Goal: Information Seeking & Learning: Learn about a topic

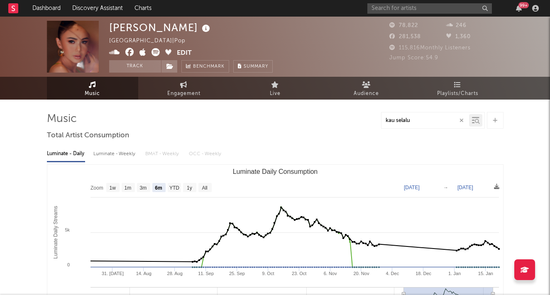
select select "6m"
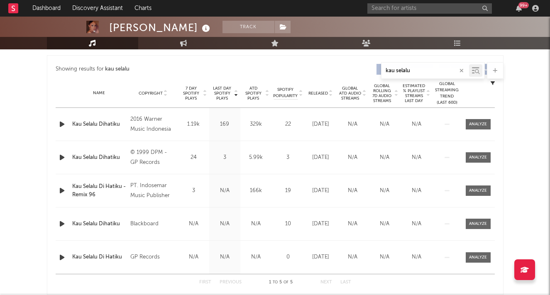
scroll to position [308, 0]
click at [462, 71] on icon "button" at bounding box center [462, 70] width 4 height 5
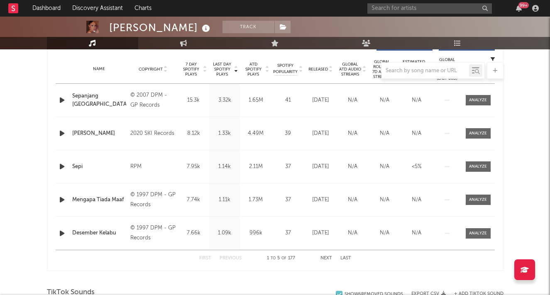
scroll to position [355, 0]
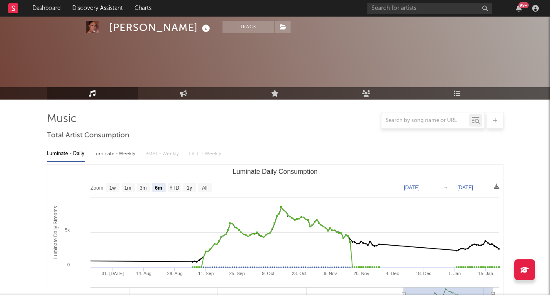
select select "6m"
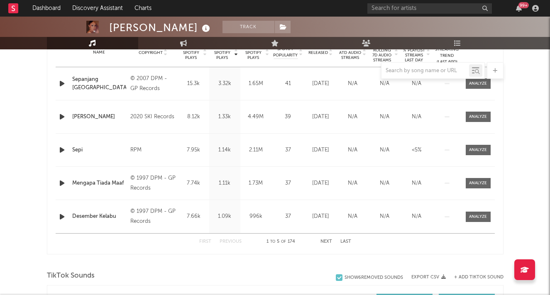
scroll to position [352, 0]
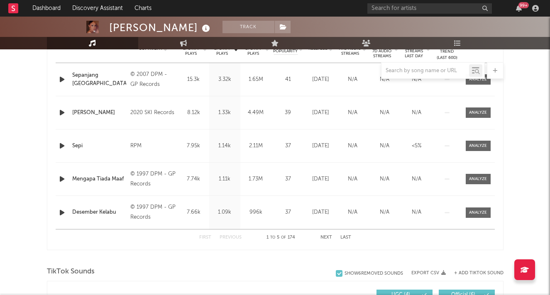
click at [328, 236] on button "Next" at bounding box center [326, 237] width 12 height 5
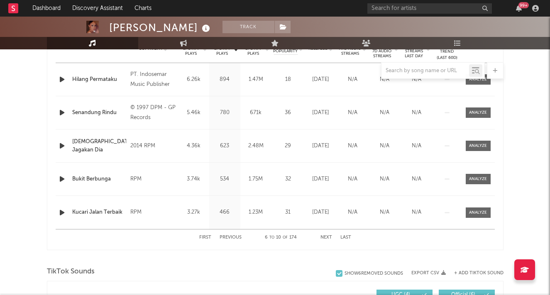
click at [328, 236] on button "Next" at bounding box center [326, 237] width 12 height 5
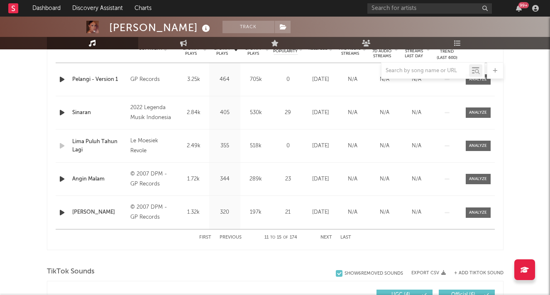
click at [328, 236] on button "Next" at bounding box center [326, 237] width 12 height 5
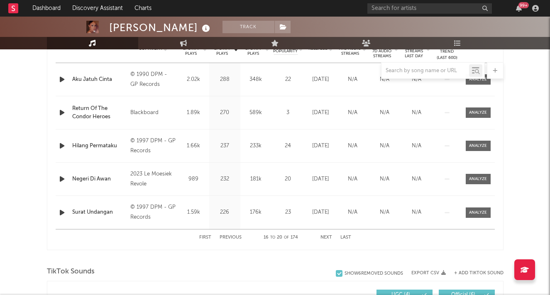
click at [328, 236] on button "Next" at bounding box center [326, 237] width 12 height 5
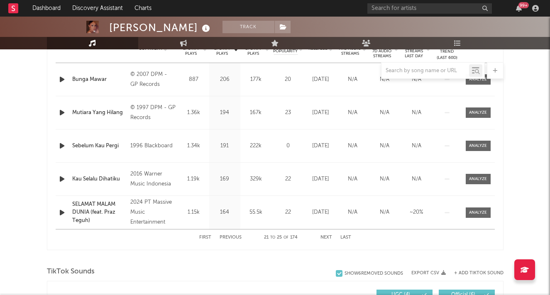
click at [328, 236] on button "Next" at bounding box center [326, 237] width 12 height 5
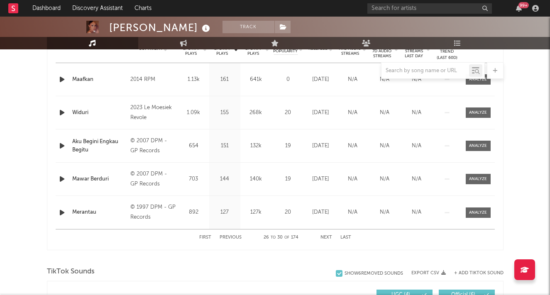
click at [328, 236] on button "Next" at bounding box center [326, 237] width 12 height 5
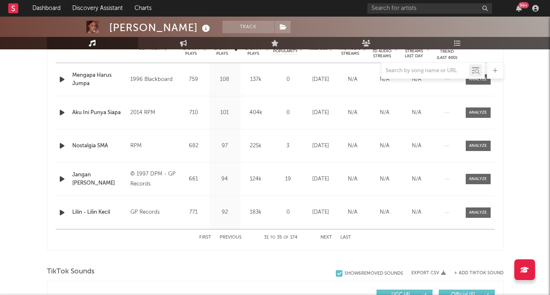
click at [328, 236] on button "Next" at bounding box center [326, 237] width 12 height 5
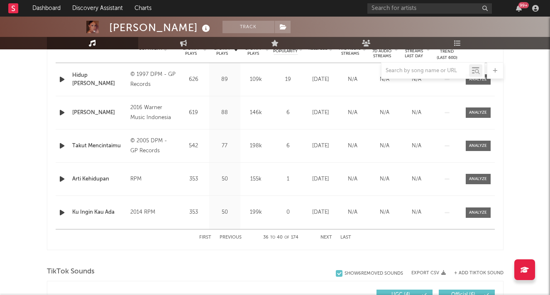
click at [328, 236] on button "Next" at bounding box center [326, 237] width 12 height 5
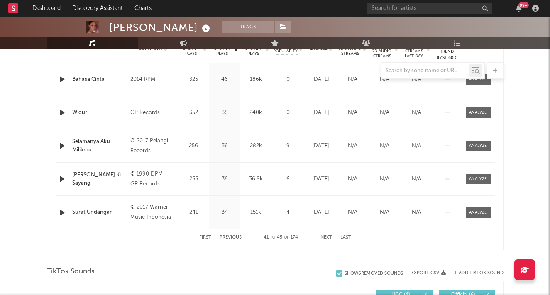
click at [328, 236] on button "Next" at bounding box center [326, 237] width 12 height 5
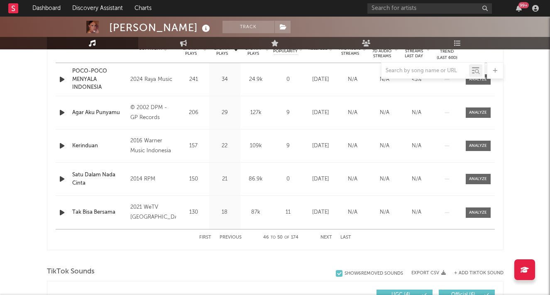
click at [328, 236] on button "Next" at bounding box center [326, 237] width 12 height 5
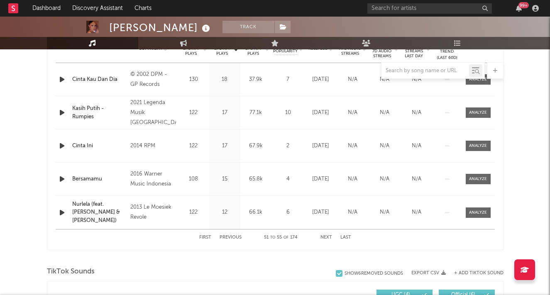
click at [328, 236] on button "Next" at bounding box center [326, 237] width 12 height 5
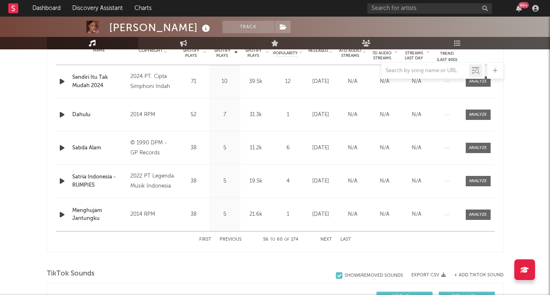
scroll to position [347, 0]
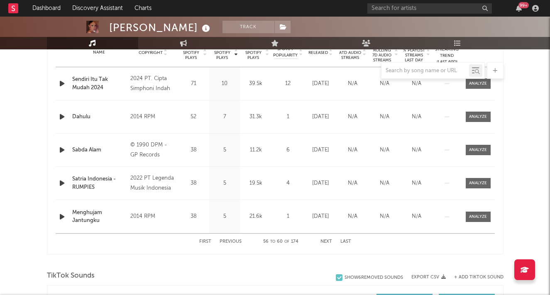
click at [326, 242] on button "Next" at bounding box center [326, 242] width 12 height 5
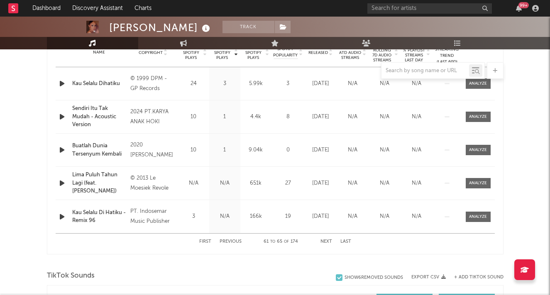
click at [326, 242] on button "Next" at bounding box center [326, 242] width 12 height 5
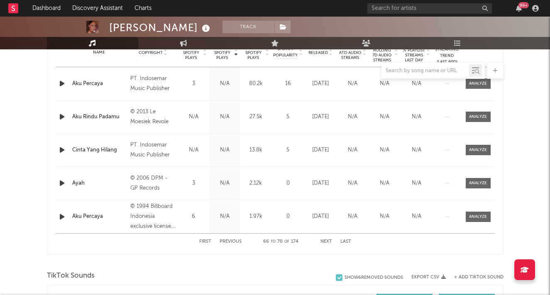
click at [326, 242] on button "Next" at bounding box center [326, 242] width 12 height 5
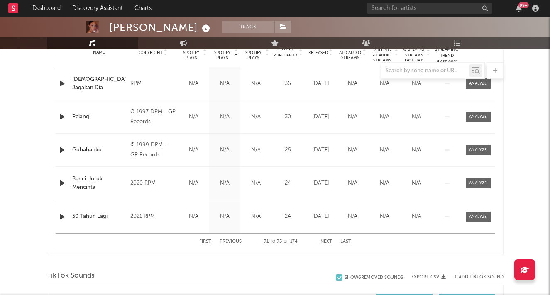
click at [326, 242] on button "Next" at bounding box center [326, 242] width 12 height 5
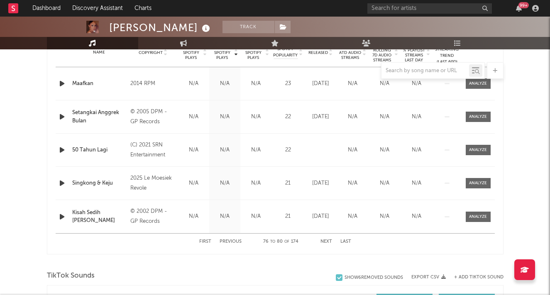
click at [326, 242] on button "Next" at bounding box center [326, 242] width 12 height 5
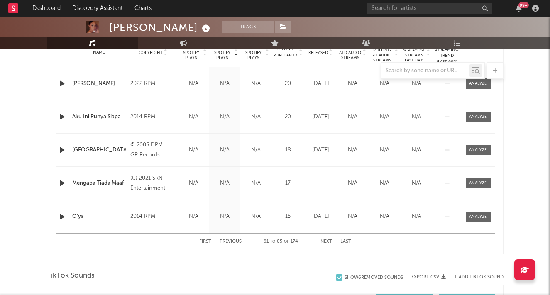
click at [326, 242] on button "Next" at bounding box center [326, 242] width 12 height 5
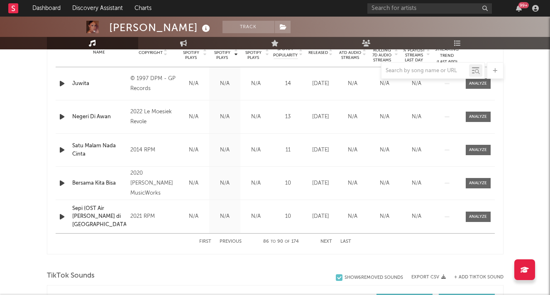
click at [326, 242] on button "Next" at bounding box center [326, 242] width 12 height 5
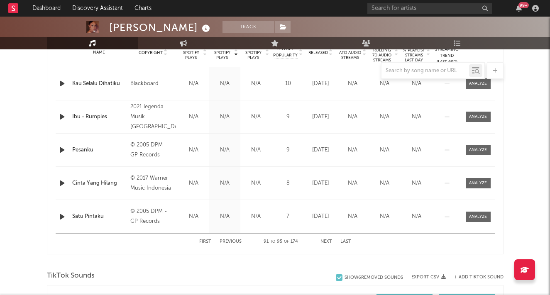
click at [326, 242] on button "Next" at bounding box center [326, 242] width 12 height 5
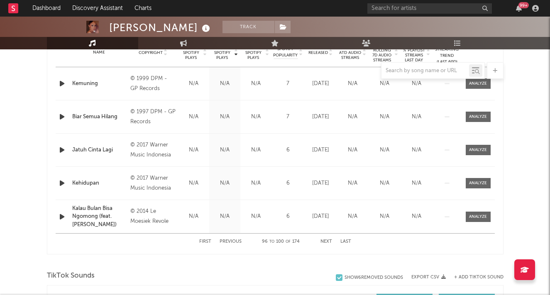
click at [326, 242] on button "Next" at bounding box center [326, 242] width 12 height 5
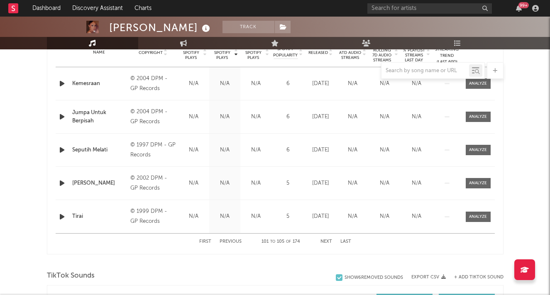
click at [326, 242] on button "Next" at bounding box center [326, 242] width 12 height 5
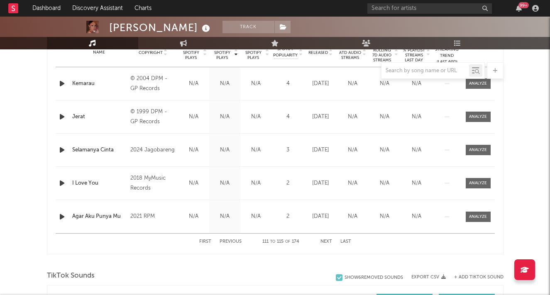
click at [326, 242] on button "Next" at bounding box center [326, 242] width 12 height 5
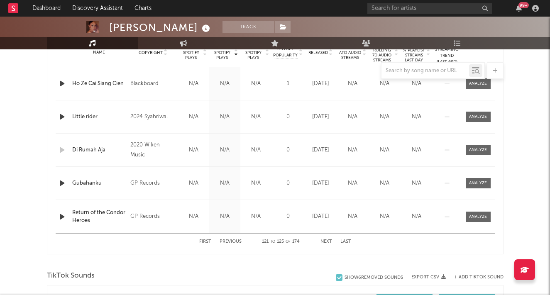
click at [326, 242] on button "Next" at bounding box center [326, 242] width 12 height 5
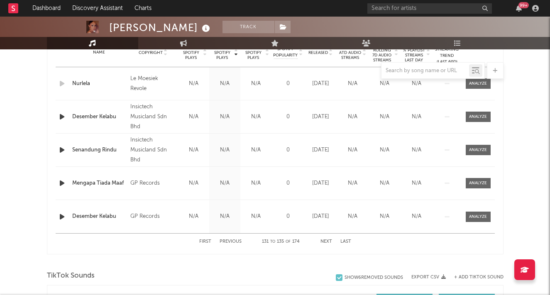
click at [326, 242] on button "Next" at bounding box center [326, 242] width 12 height 5
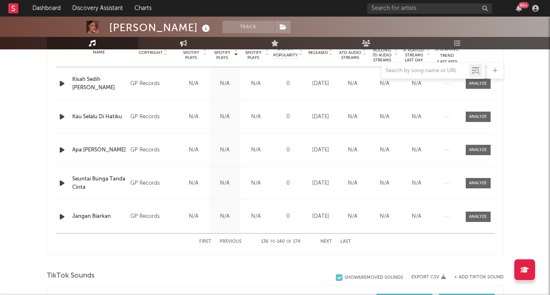
click at [326, 242] on button "Next" at bounding box center [326, 242] width 12 height 5
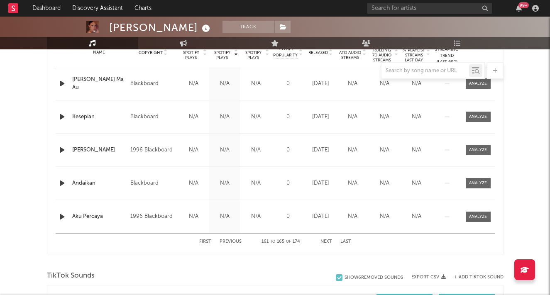
click at [326, 242] on button "Next" at bounding box center [326, 242] width 12 height 5
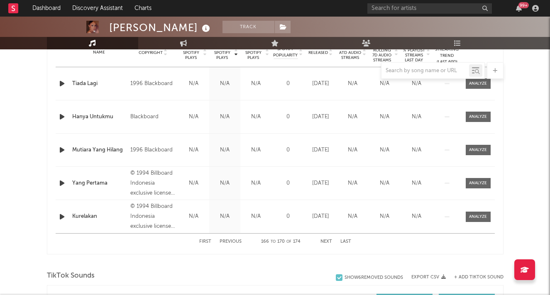
click at [326, 242] on button "Next" at bounding box center [326, 242] width 12 height 5
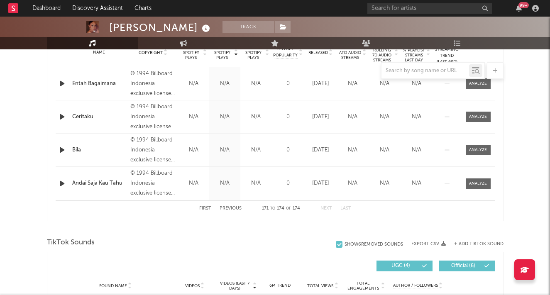
click at [231, 207] on button "Previous" at bounding box center [231, 208] width 22 height 5
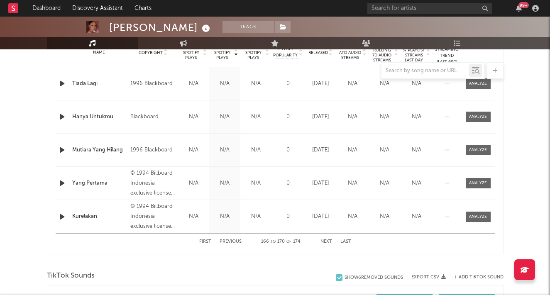
click at [235, 241] on button "Previous" at bounding box center [231, 242] width 22 height 5
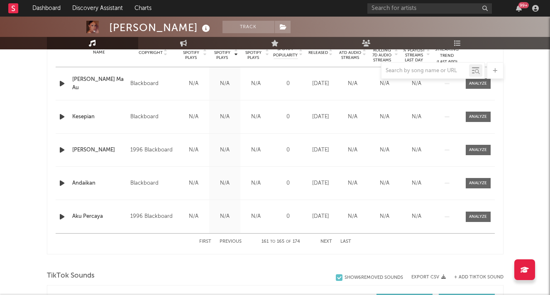
click at [235, 241] on button "Previous" at bounding box center [231, 242] width 22 height 5
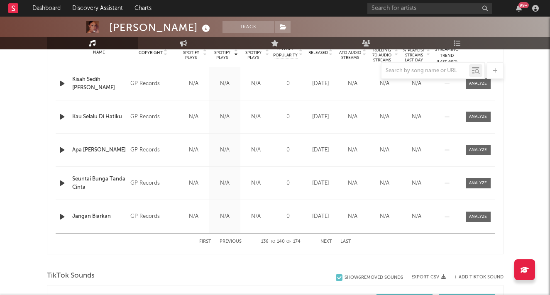
click at [235, 241] on button "Previous" at bounding box center [231, 242] width 22 height 5
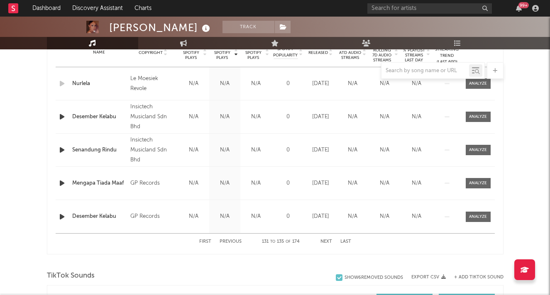
click at [235, 241] on button "Previous" at bounding box center [231, 242] width 22 height 5
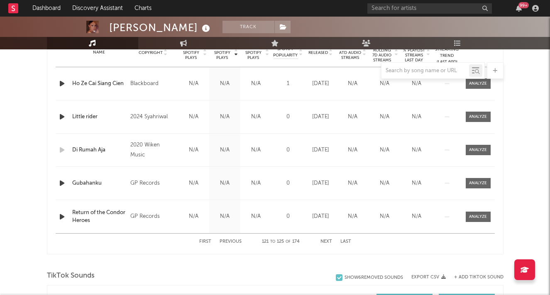
click at [235, 241] on button "Previous" at bounding box center [231, 242] width 22 height 5
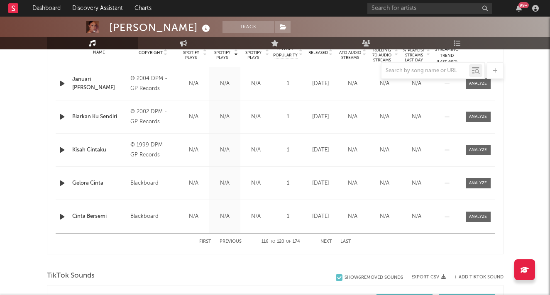
click at [235, 241] on button "Previous" at bounding box center [231, 242] width 22 height 5
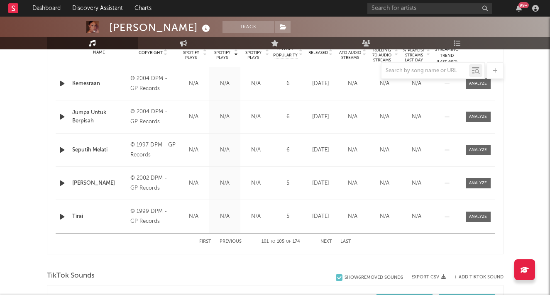
click at [235, 241] on button "Previous" at bounding box center [231, 242] width 22 height 5
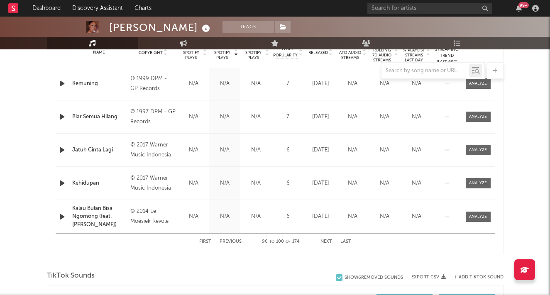
click at [235, 241] on button "Previous" at bounding box center [231, 242] width 22 height 5
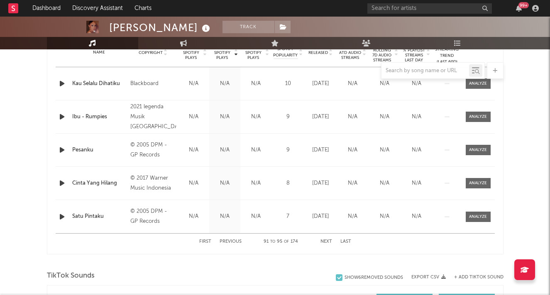
click at [235, 241] on button "Previous" at bounding box center [231, 242] width 22 height 5
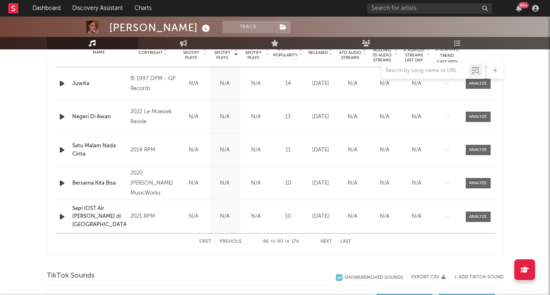
click at [235, 241] on button "Previous" at bounding box center [231, 242] width 22 height 5
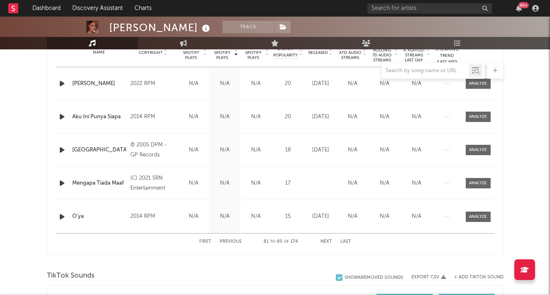
click at [235, 241] on button "Previous" at bounding box center [231, 242] width 22 height 5
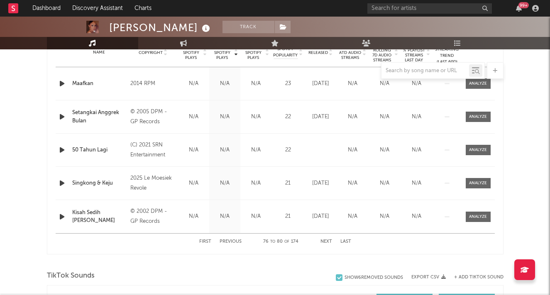
click at [235, 241] on button "Previous" at bounding box center [231, 242] width 22 height 5
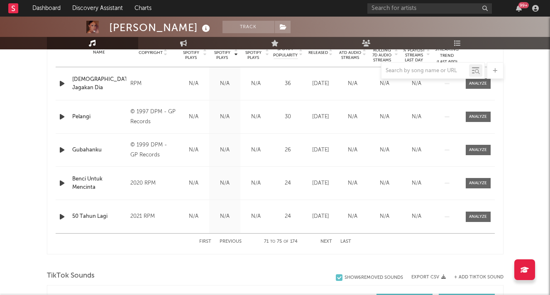
click at [235, 241] on button "Previous" at bounding box center [231, 242] width 22 height 5
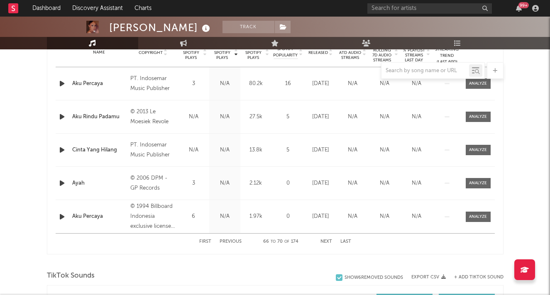
click at [235, 241] on button "Previous" at bounding box center [231, 242] width 22 height 5
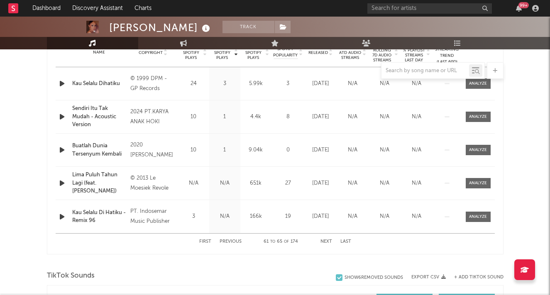
click at [235, 241] on button "Previous" at bounding box center [231, 242] width 22 height 5
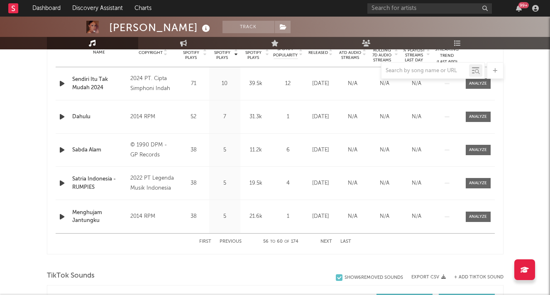
click at [235, 241] on button "Previous" at bounding box center [231, 242] width 22 height 5
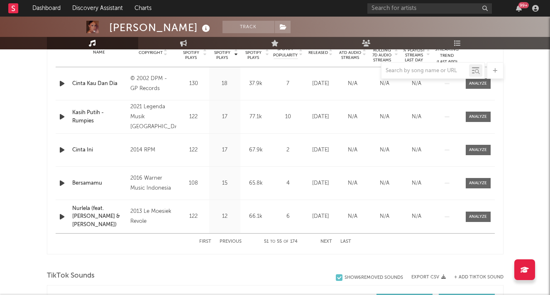
click at [235, 241] on button "Previous" at bounding box center [231, 242] width 22 height 5
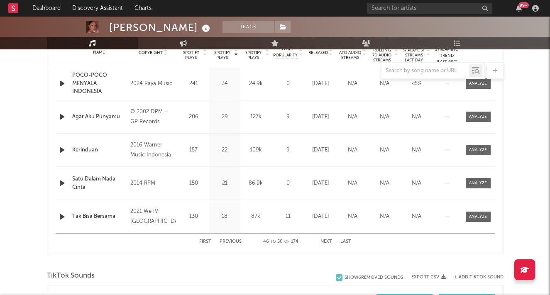
click at [235, 241] on button "Previous" at bounding box center [231, 242] width 22 height 5
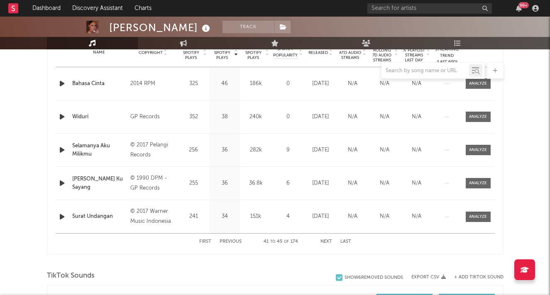
click at [235, 241] on button "Previous" at bounding box center [231, 242] width 22 height 5
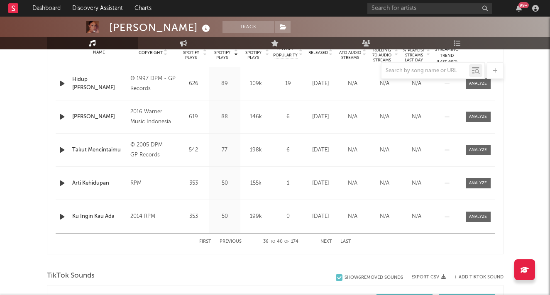
click at [235, 241] on button "Previous" at bounding box center [231, 242] width 22 height 5
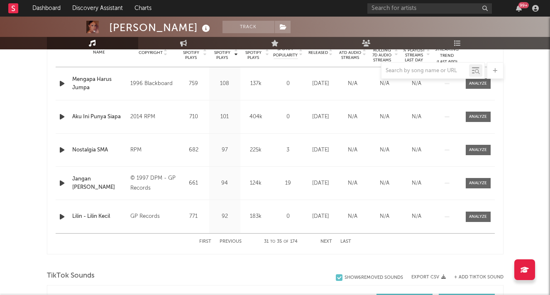
click at [235, 241] on button "Previous" at bounding box center [231, 242] width 22 height 5
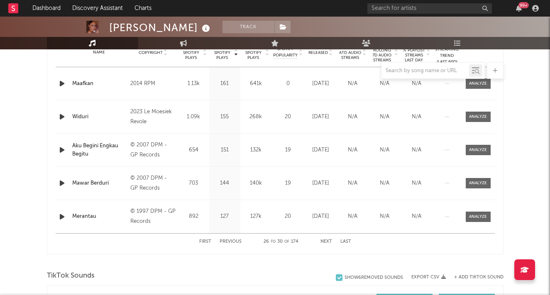
click at [235, 241] on button "Previous" at bounding box center [231, 242] width 22 height 5
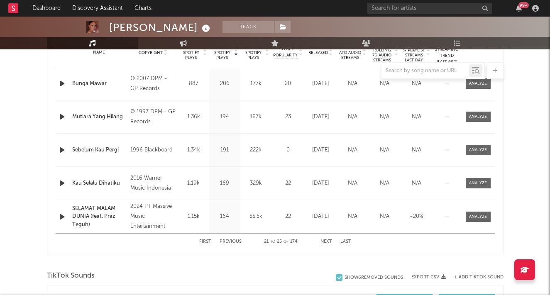
click at [235, 241] on button "Previous" at bounding box center [231, 242] width 22 height 5
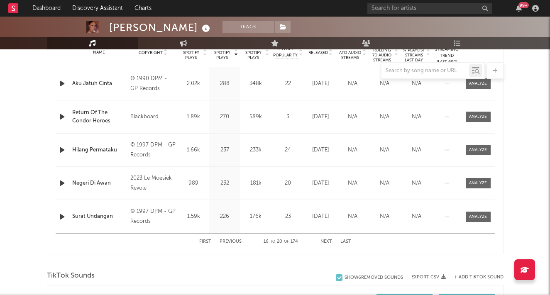
click at [235, 241] on button "Previous" at bounding box center [231, 242] width 22 height 5
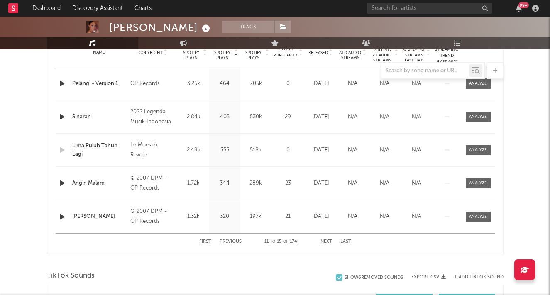
click at [235, 241] on button "Previous" at bounding box center [231, 242] width 22 height 5
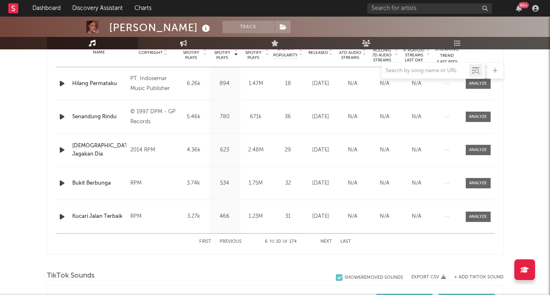
click at [235, 241] on button "Previous" at bounding box center [231, 242] width 22 height 5
